Goal: Transaction & Acquisition: Purchase product/service

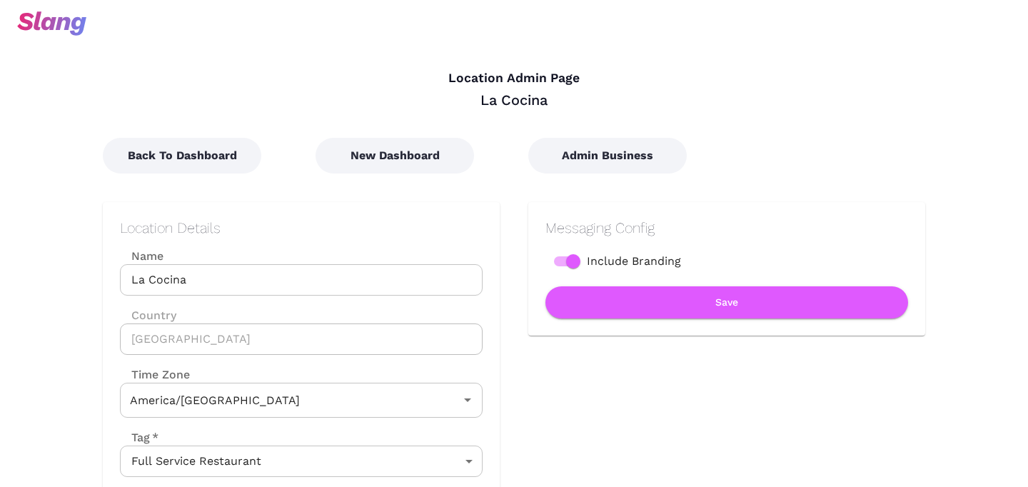
type input "Arizona Time"
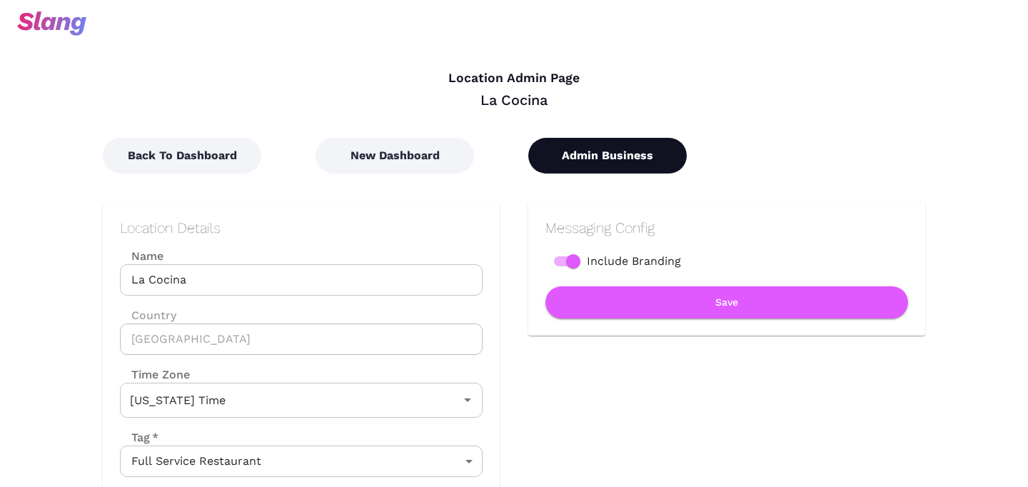
click at [605, 164] on button "Admin Business" at bounding box center [607, 156] width 158 height 36
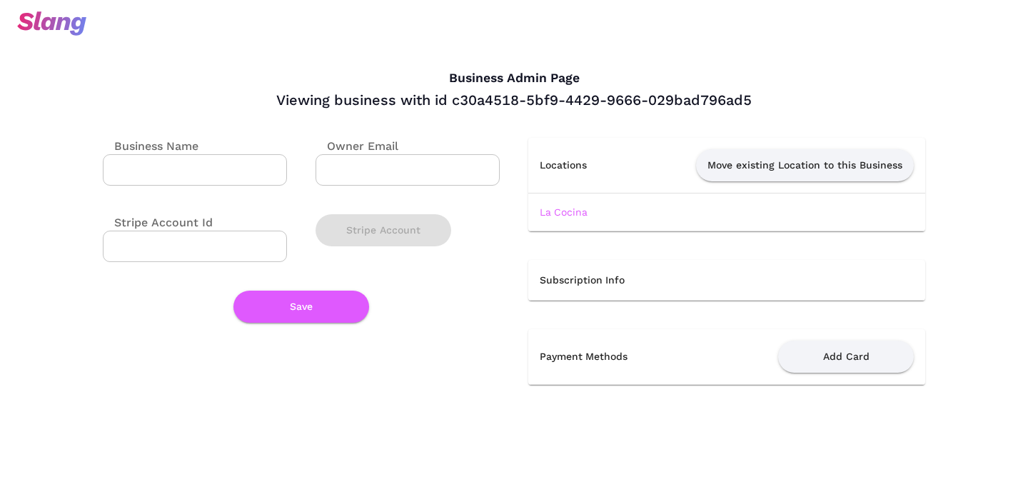
click at [182, 169] on input "Business Name" at bounding box center [195, 169] width 184 height 31
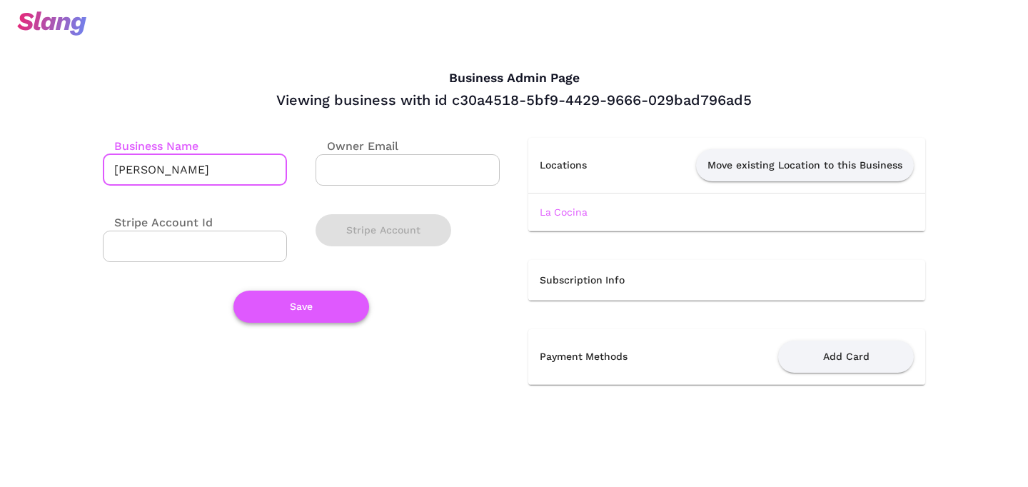
type input "[PERSON_NAME]"
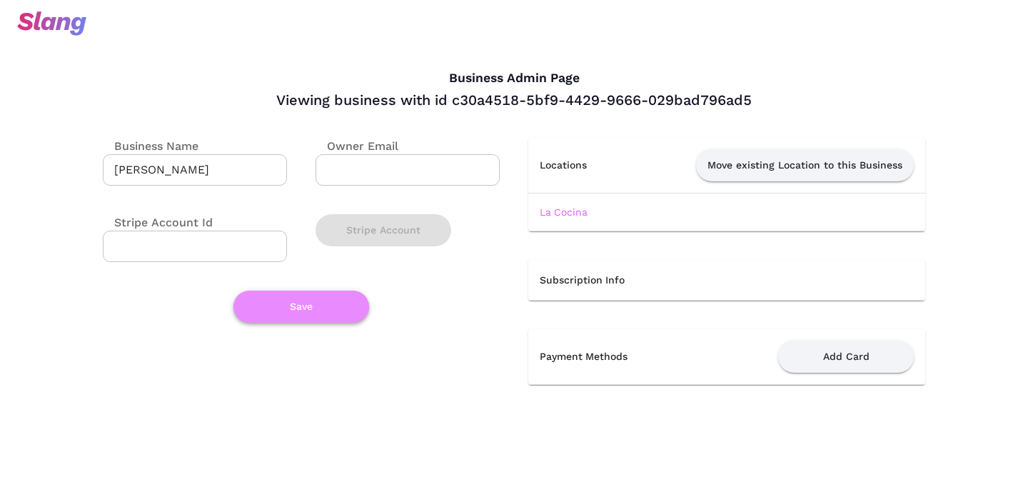
click at [334, 313] on button "Save" at bounding box center [301, 307] width 136 height 32
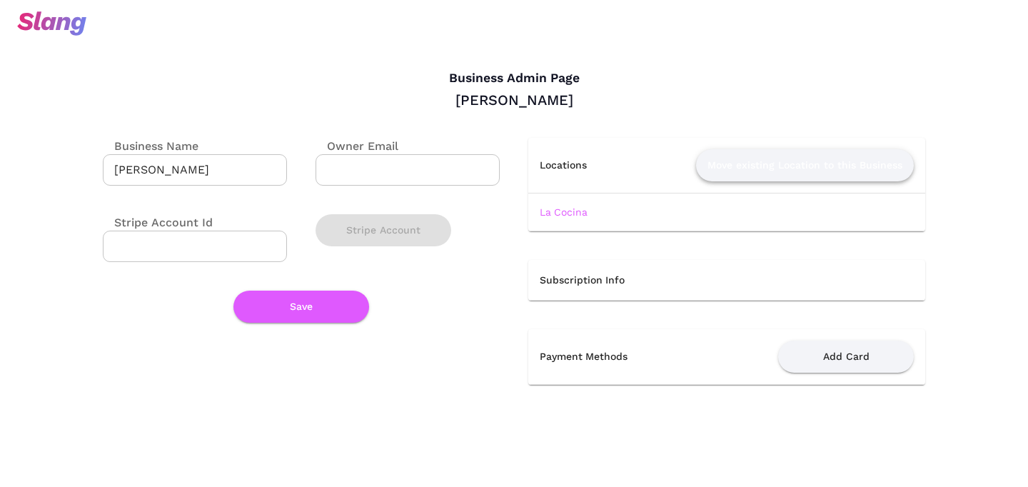
click at [745, 156] on button "Move existing Location to this Business" at bounding box center [805, 165] width 218 height 32
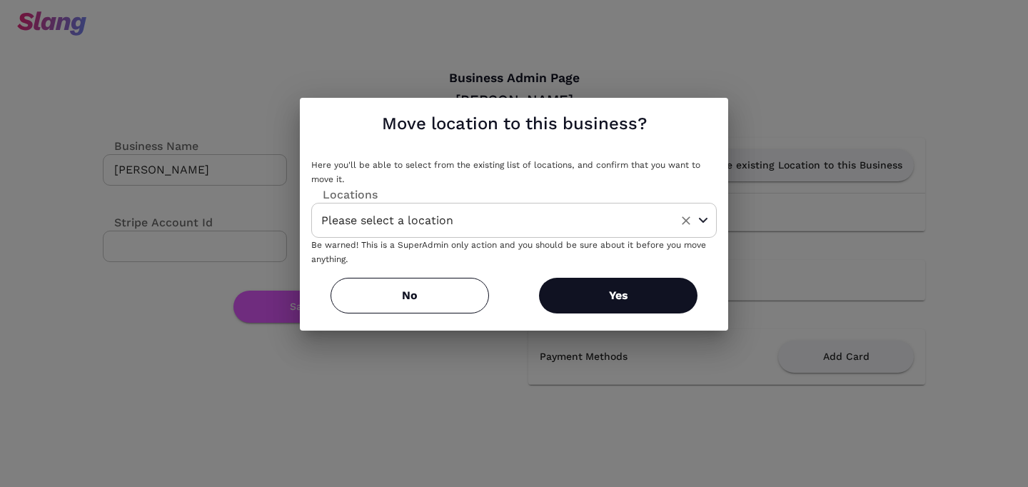
click at [514, 223] on input "Please select a location" at bounding box center [492, 220] width 348 height 22
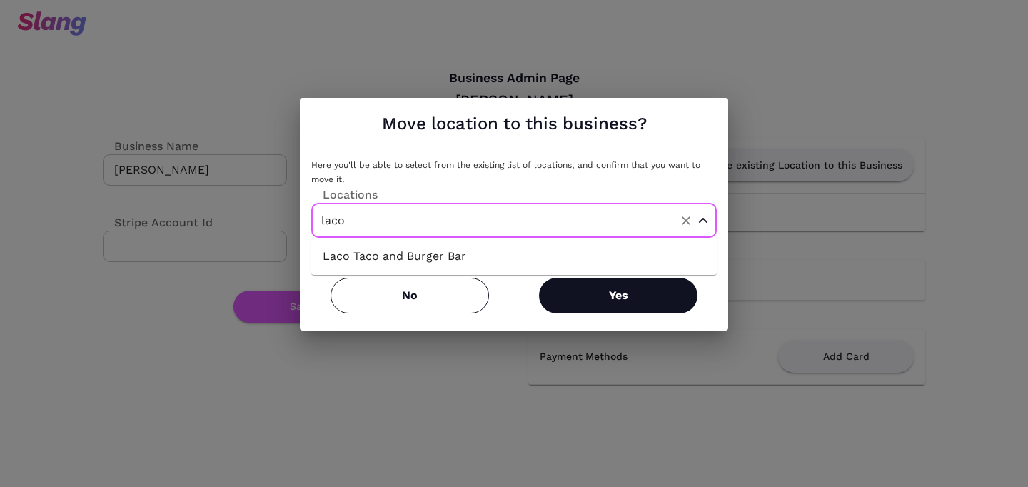
click at [460, 254] on li "Laco Taco and Burger Bar" at bounding box center [513, 256] width 405 height 26
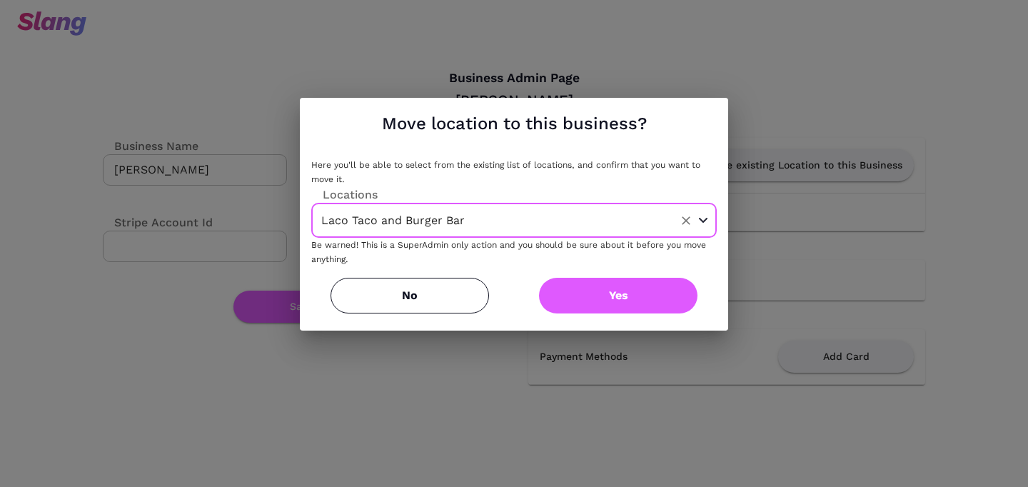
type input "Laco Taco and Burger Bar"
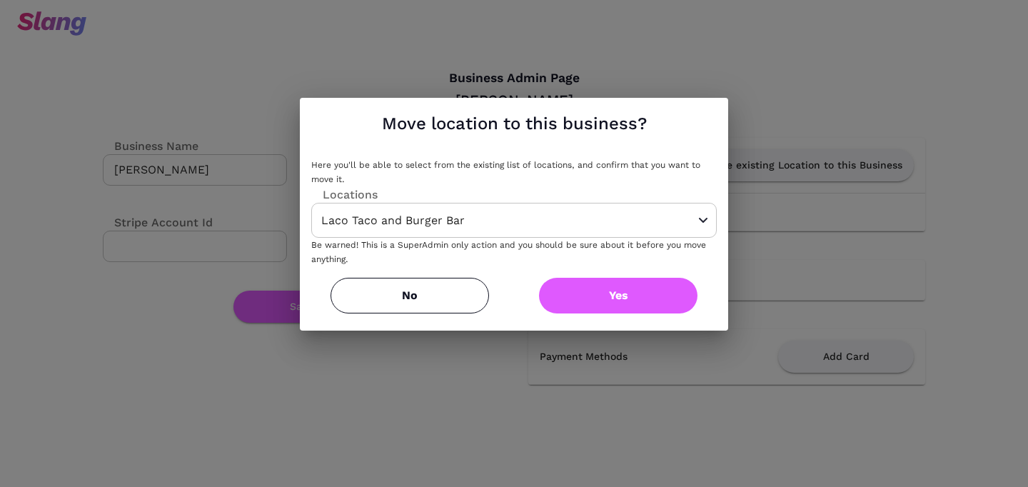
click at [606, 292] on button "Yes" at bounding box center [618, 296] width 158 height 36
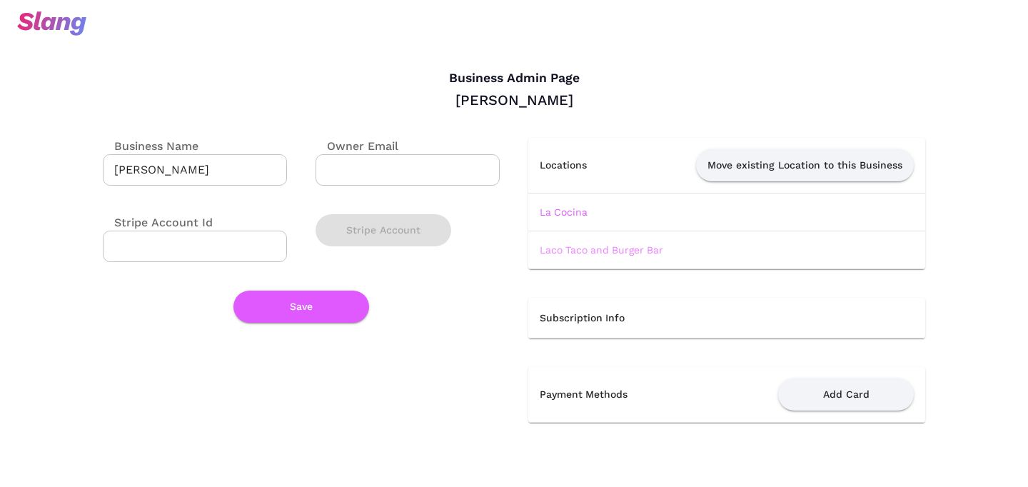
click at [580, 249] on link "Laco Taco and Burger Bar" at bounding box center [602, 249] width 124 height 11
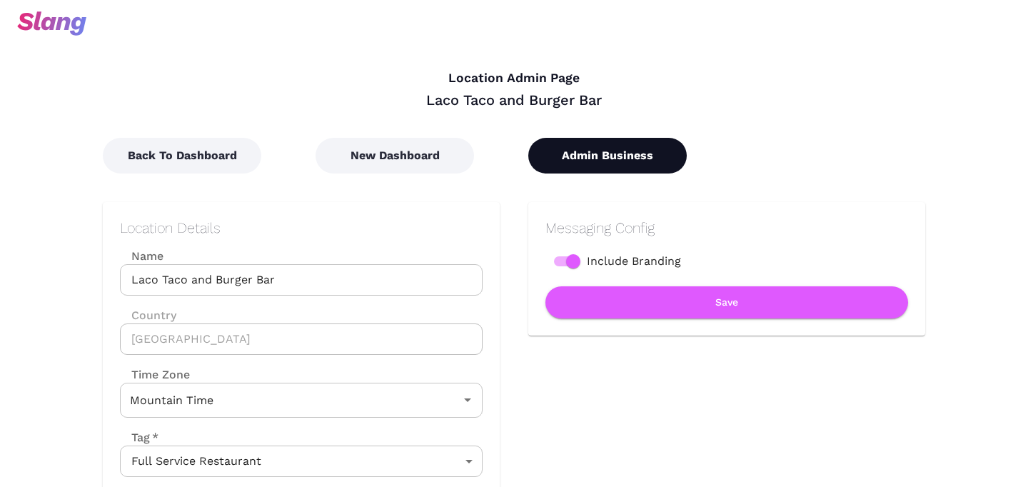
click at [566, 165] on button "Admin Business" at bounding box center [607, 156] width 158 height 36
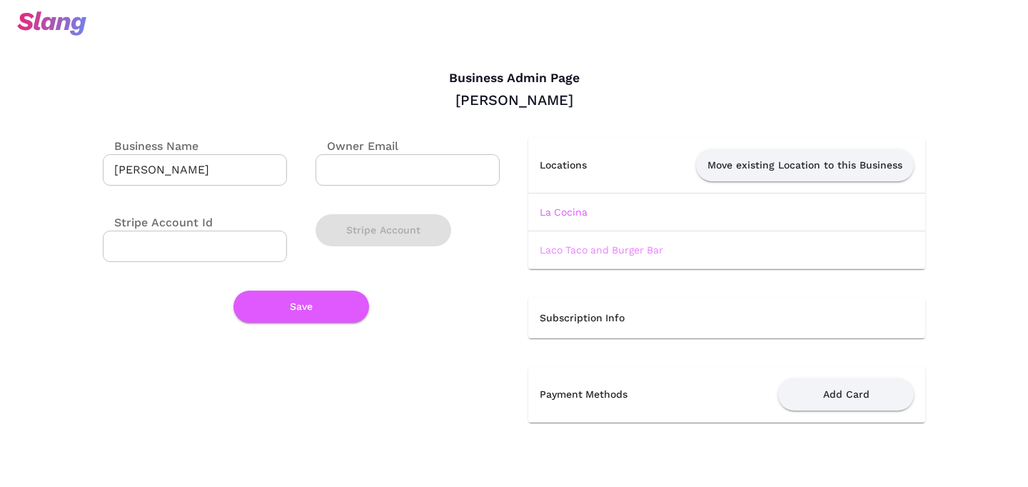
click at [575, 244] on link "Laco Taco and Burger Bar" at bounding box center [602, 249] width 124 height 11
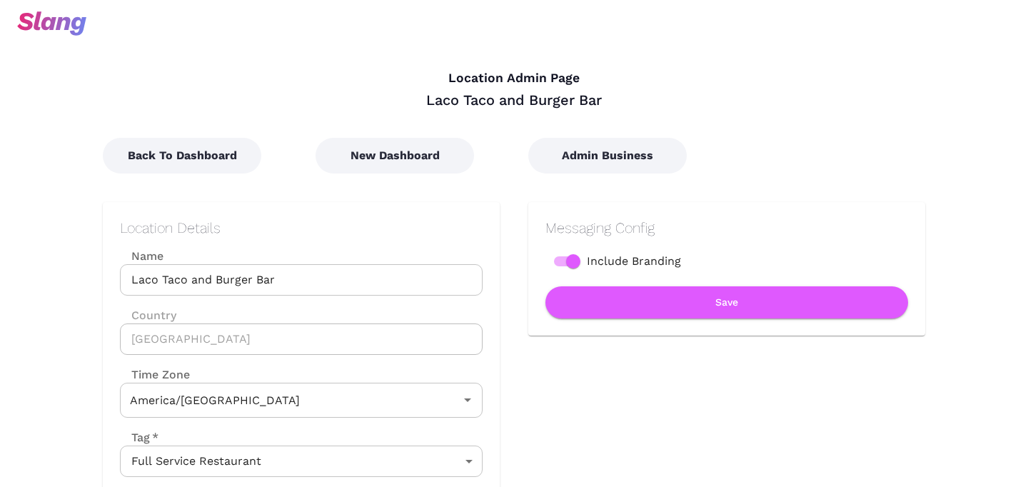
type input "Mountain Time"
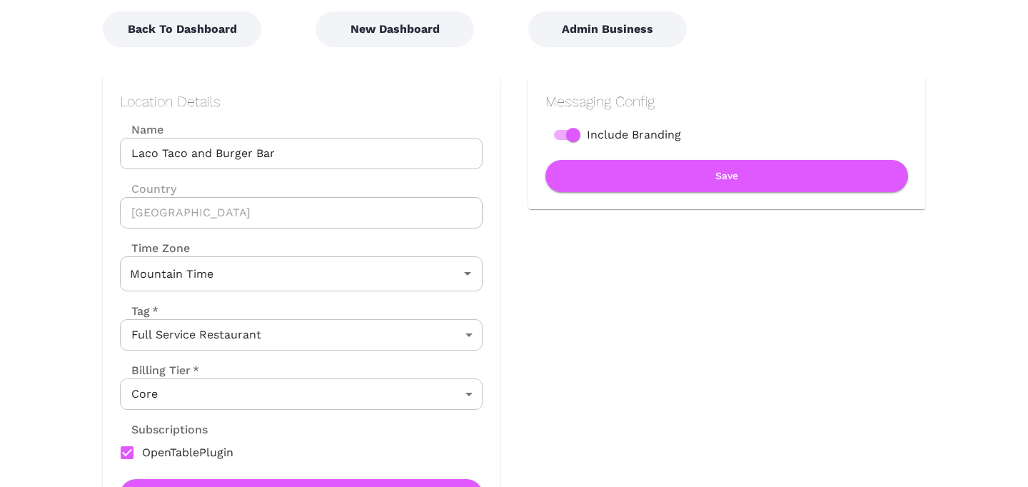
scroll to position [133, 0]
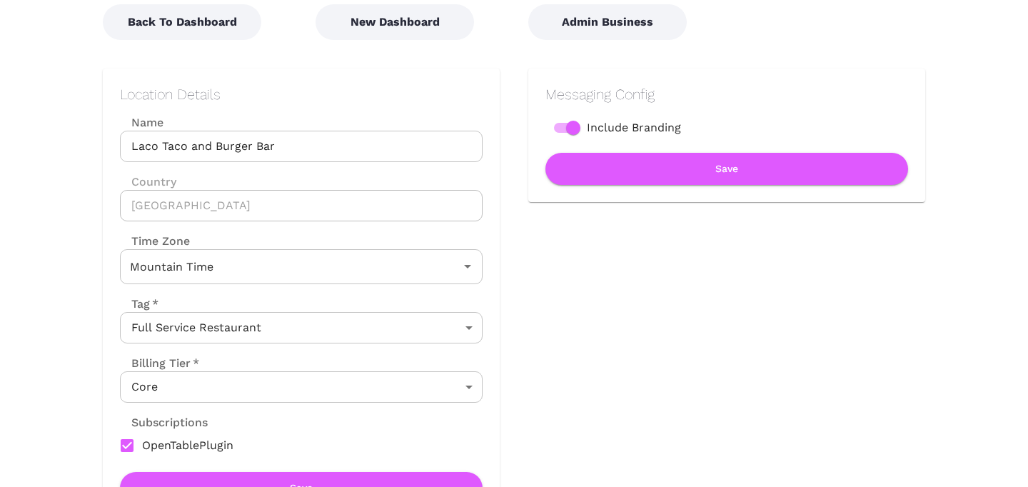
click at [433, 334] on body "Location Admin Page Laco Taco and Burger Bar Back To Dashboard New Dashboard Ad…" at bounding box center [514, 110] width 1028 height 487
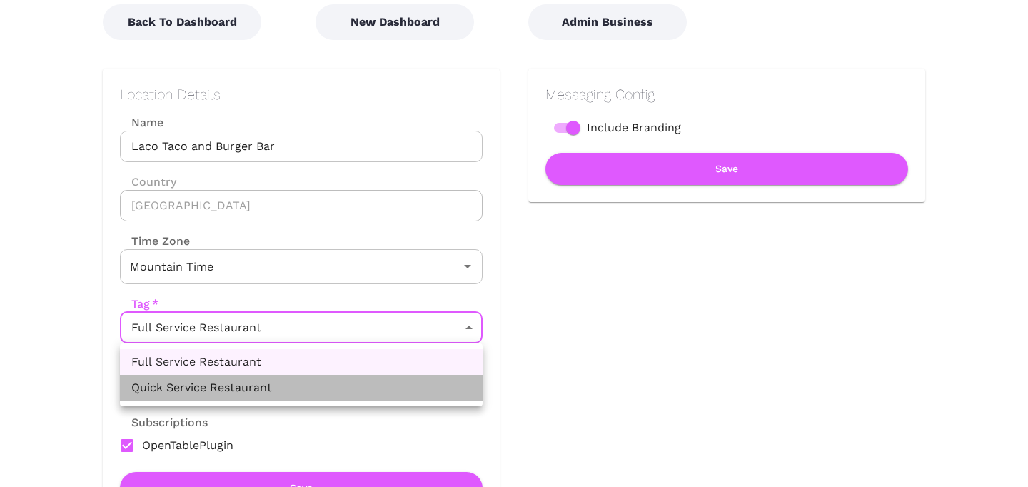
click at [380, 386] on li "Quick Service Restaurant" at bounding box center [301, 388] width 363 height 26
type input "QUICK_SERVICE_RESTAURANT"
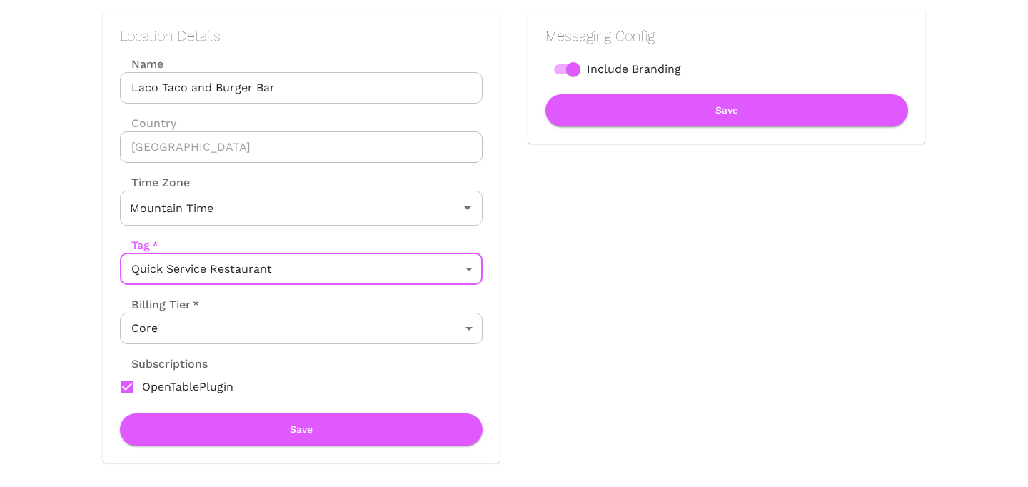
scroll to position [191, 0]
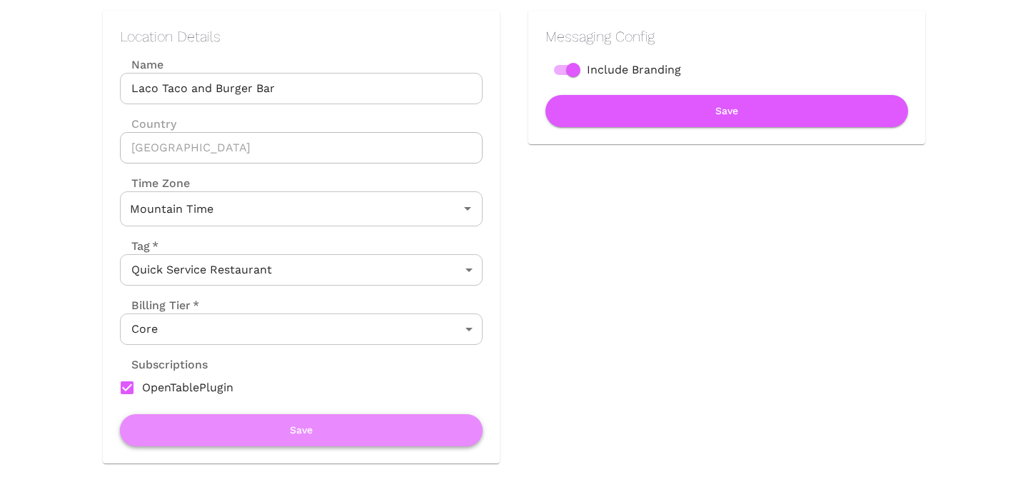
click at [383, 440] on button "Save" at bounding box center [301, 430] width 363 height 32
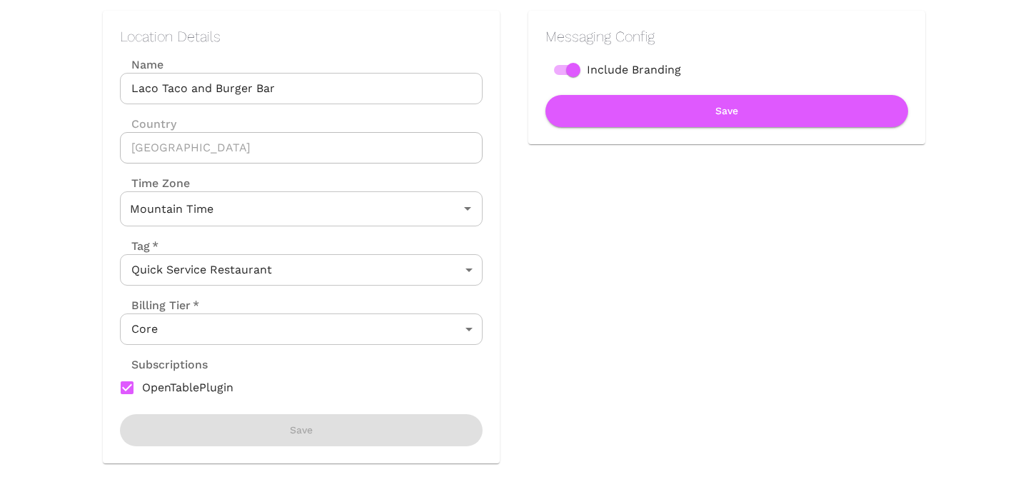
scroll to position [0, 0]
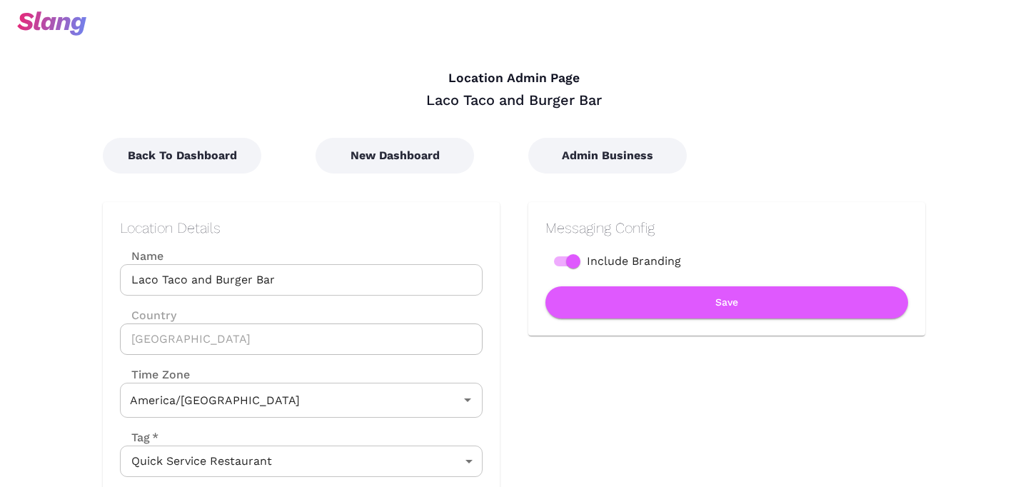
type input "Mountain Time"
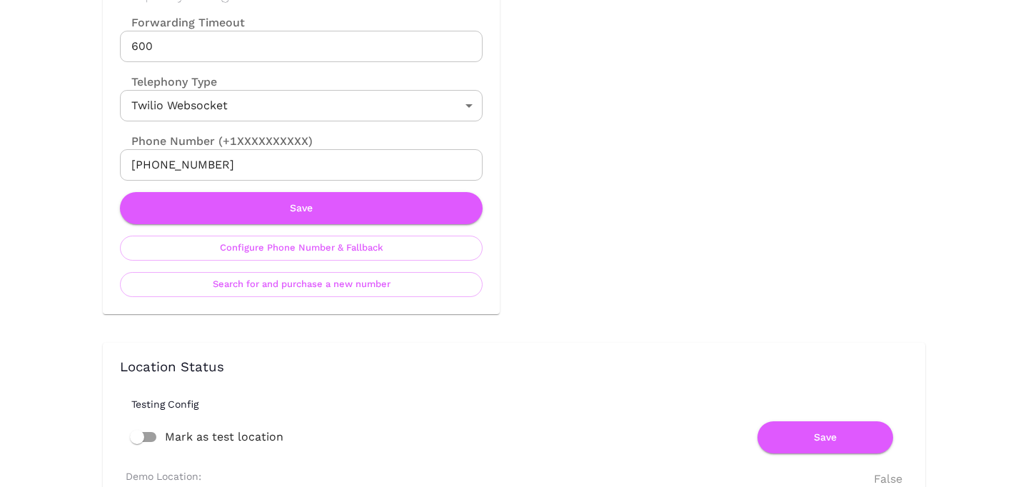
scroll to position [714, 0]
click at [326, 291] on button "Search for and purchase a new number" at bounding box center [301, 285] width 363 height 25
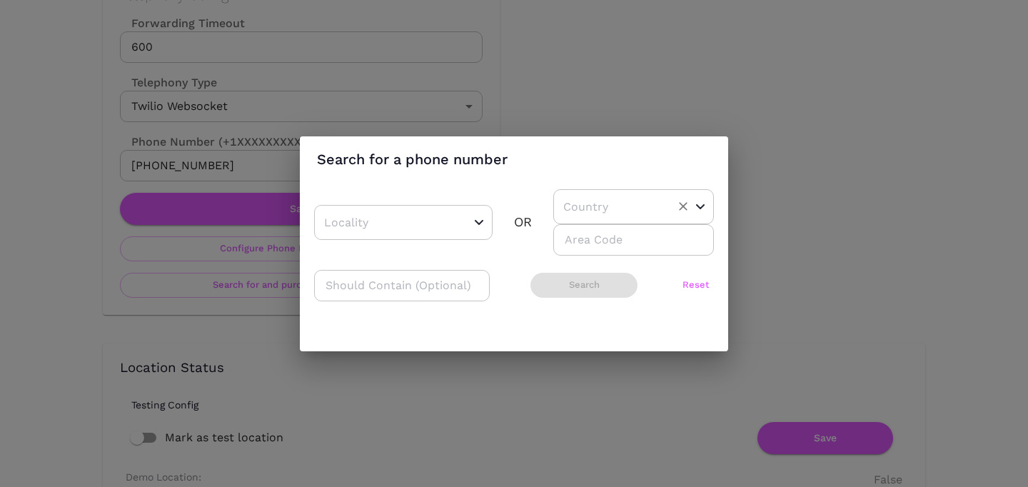
click at [600, 215] on input "text" at bounding box center [612, 207] width 104 height 22
click at [589, 235] on li "US" at bounding box center [628, 243] width 150 height 26
type input "US"
click at [589, 238] on input "number" at bounding box center [633, 239] width 161 height 31
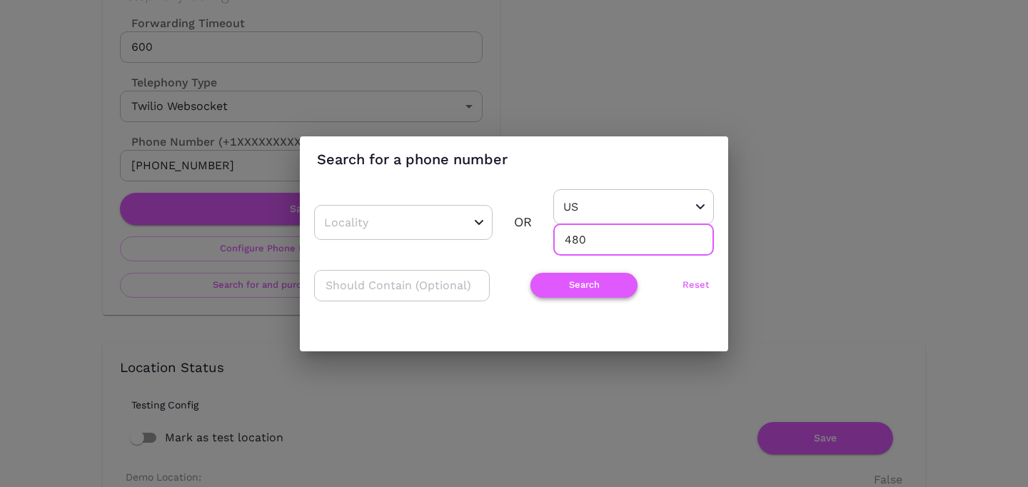
click at [554, 283] on button "Search" at bounding box center [583, 285] width 107 height 25
click at [571, 238] on input "480" at bounding box center [633, 239] width 161 height 31
drag, startPoint x: 568, startPoint y: 238, endPoint x: 601, endPoint y: 237, distance: 32.8
click at [601, 237] on input "480" at bounding box center [633, 239] width 161 height 31
type input "4"
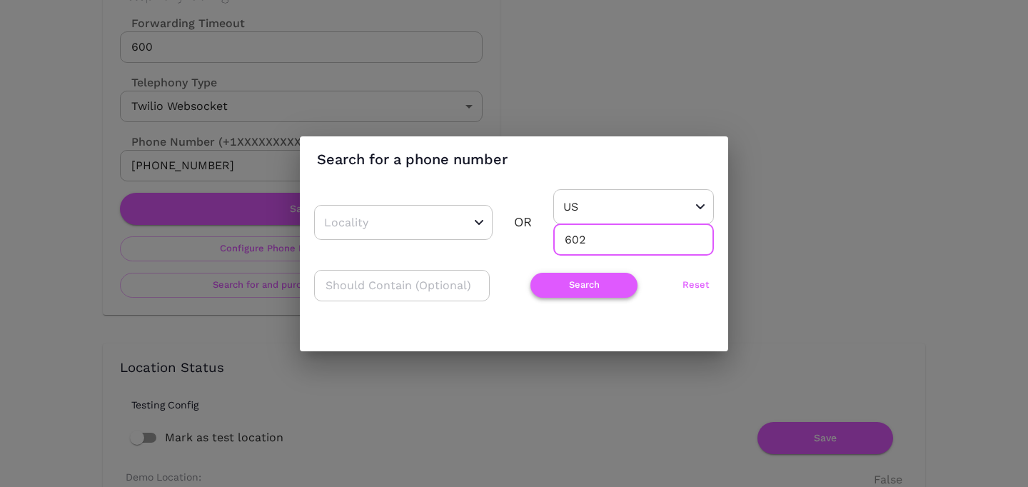
type input "602"
click at [574, 282] on button "Search" at bounding box center [583, 285] width 107 height 25
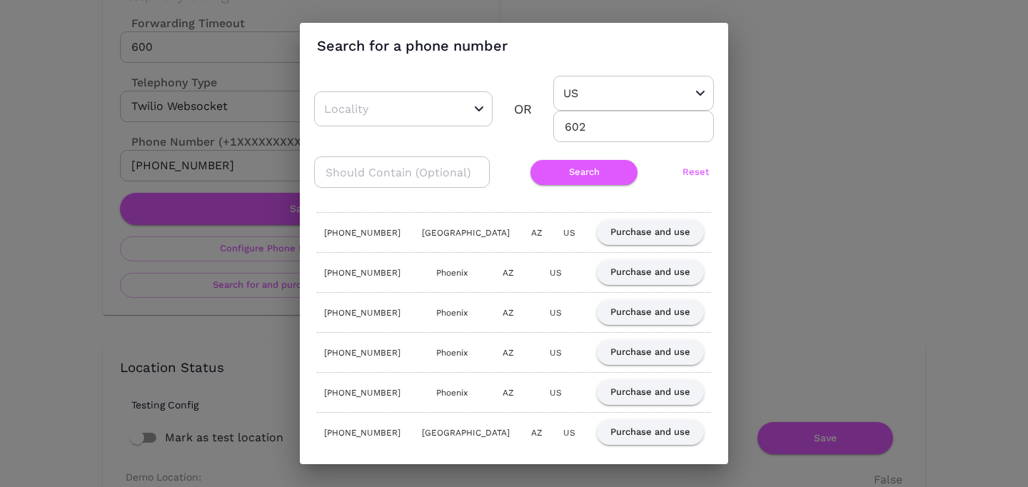
scroll to position [0, 0]
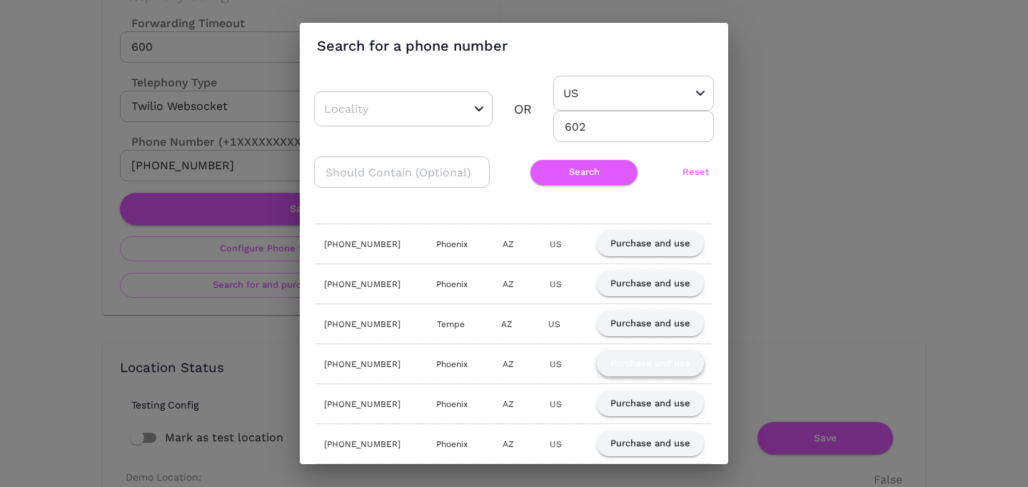
click at [647, 368] on button "Purchase and use" at bounding box center [650, 363] width 107 height 25
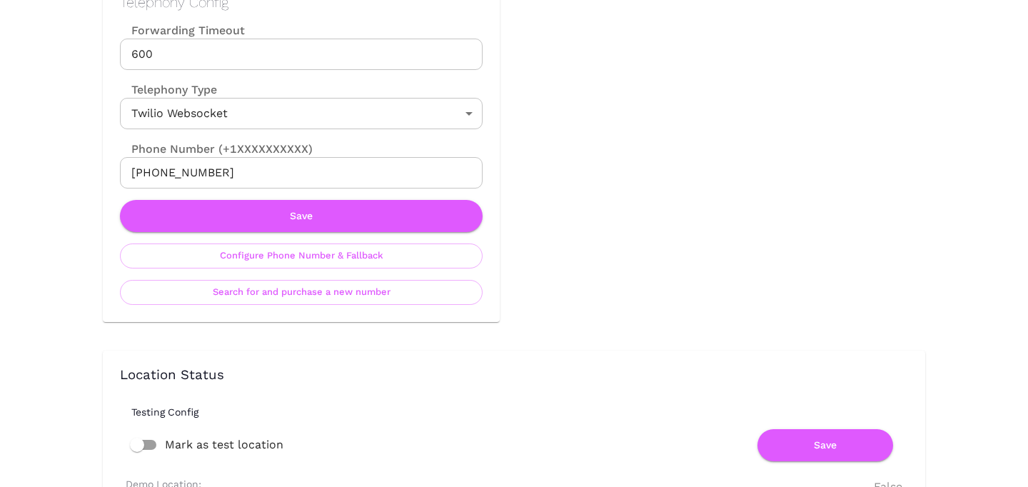
scroll to position [707, 0]
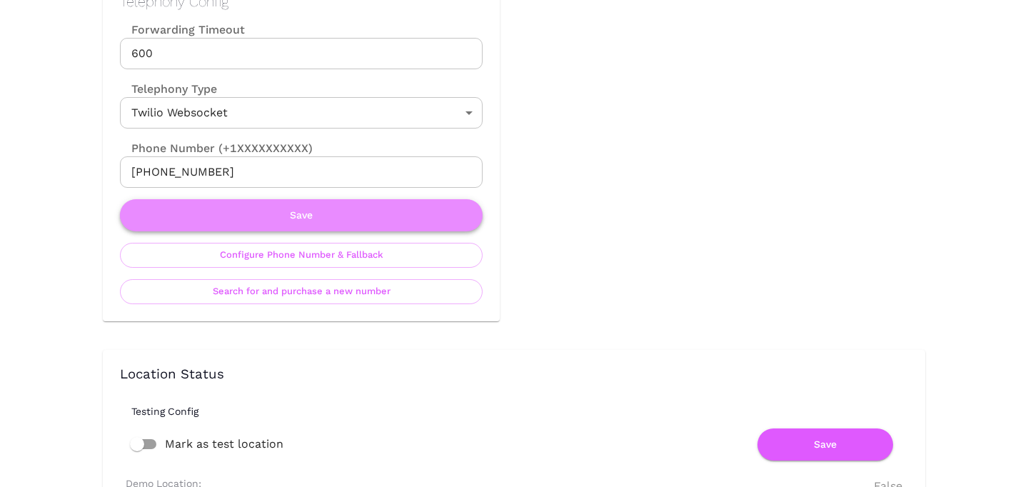
click at [298, 218] on button "Save" at bounding box center [301, 215] width 363 height 32
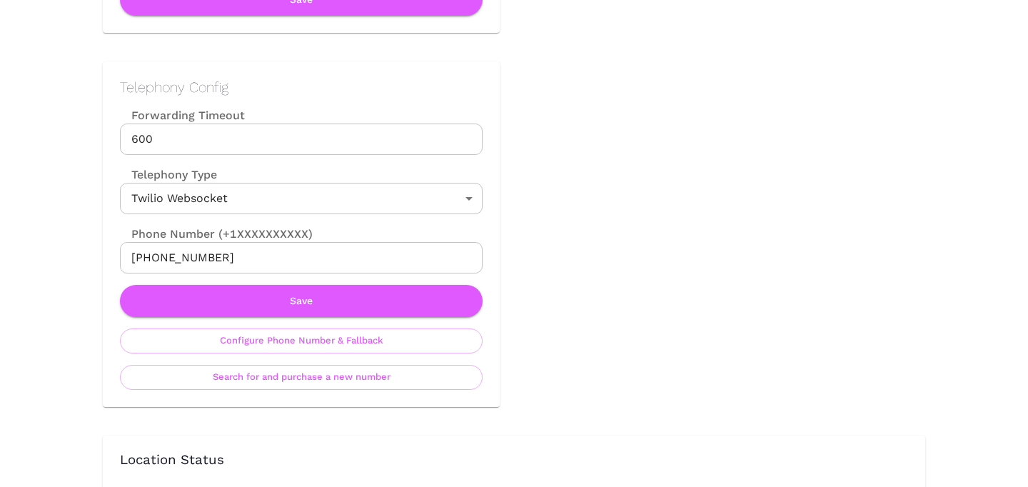
scroll to position [624, 0]
